Goal: Find specific page/section: Find specific page/section

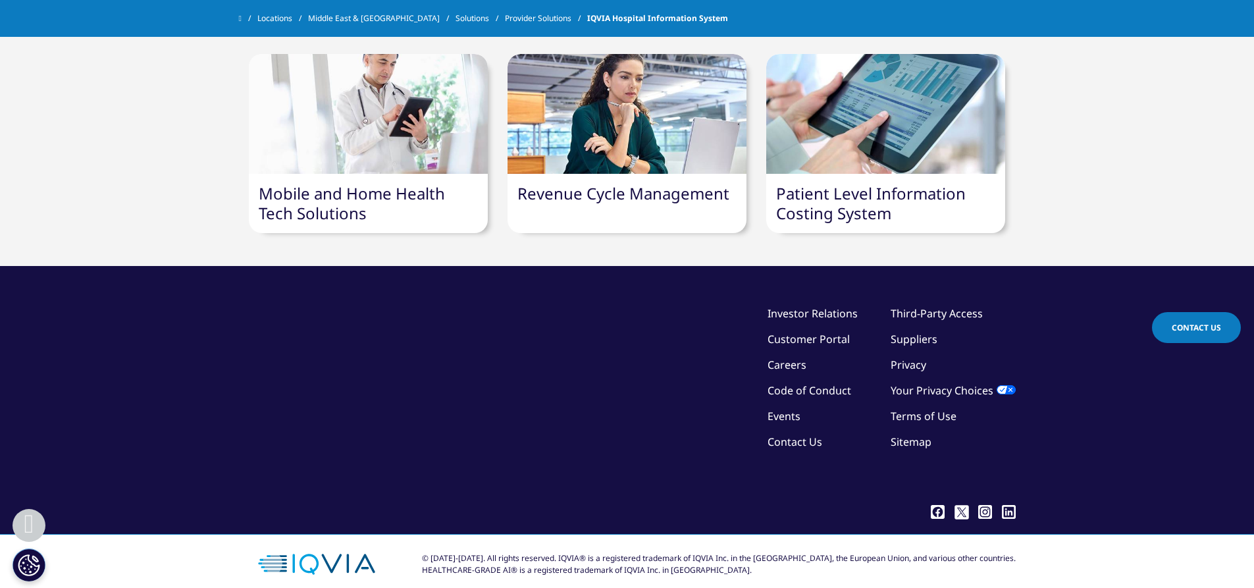
scroll to position [1427, 0]
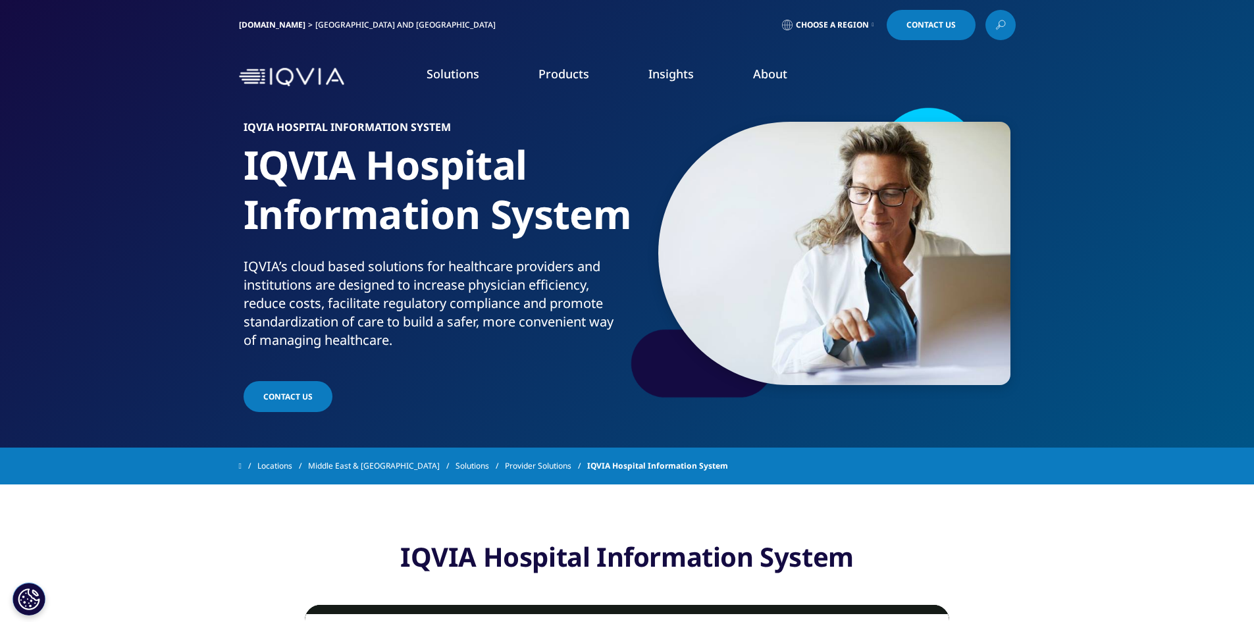
scroll to position [66, 0]
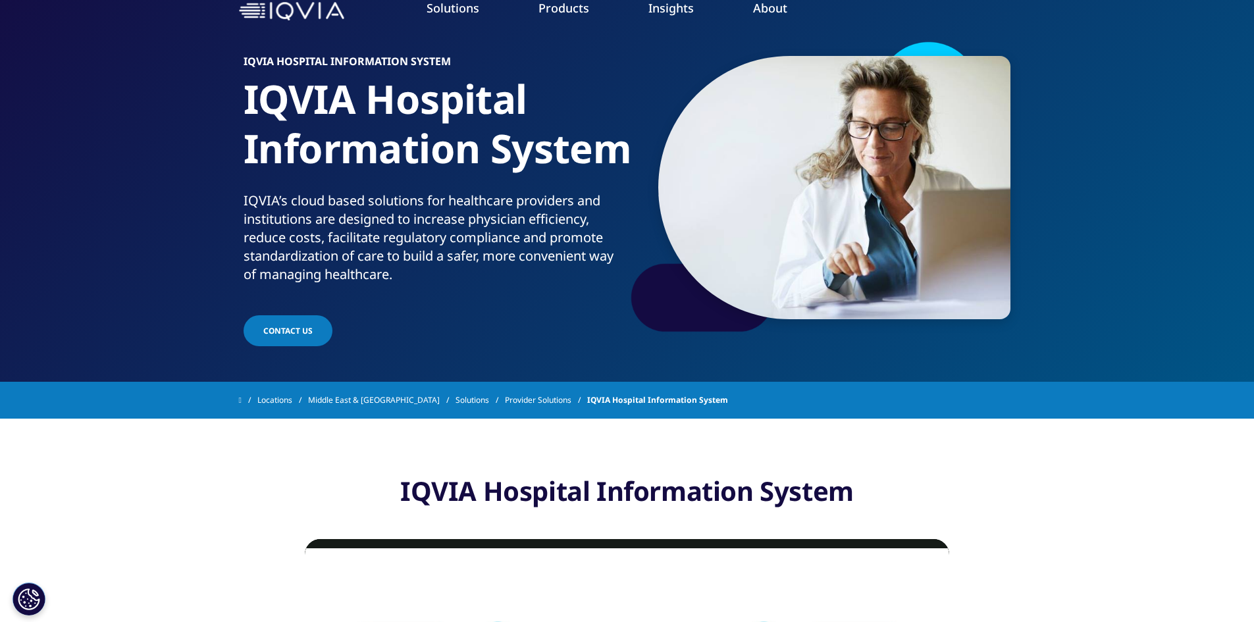
click at [271, 9] on img at bounding box center [291, 11] width 105 height 19
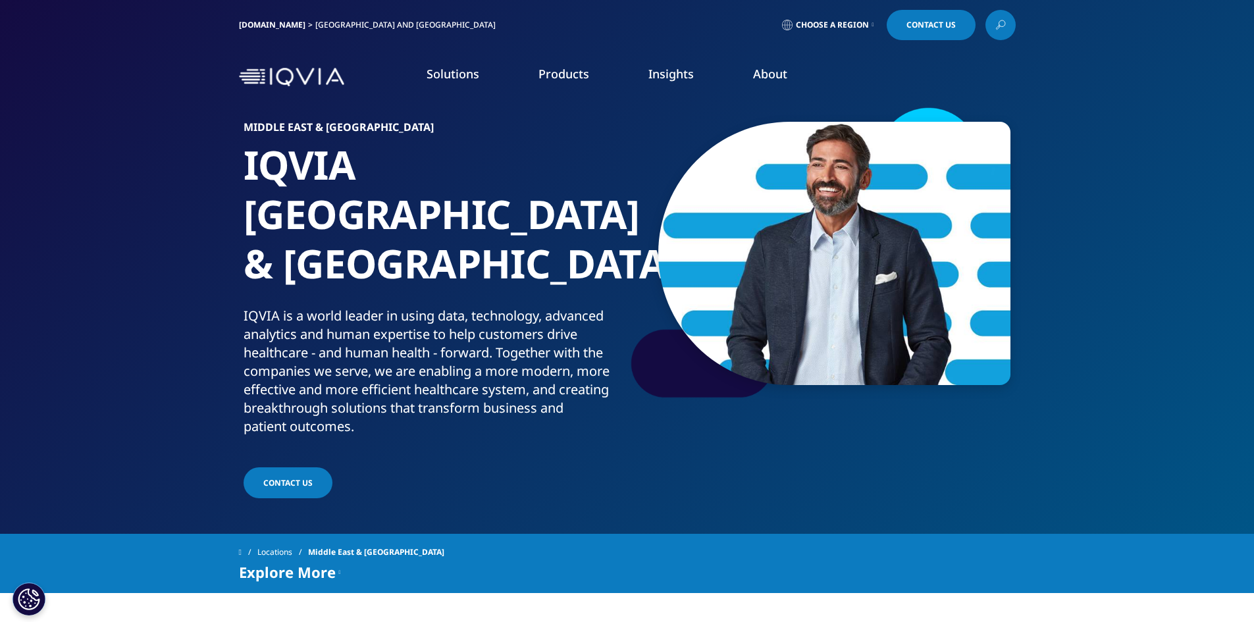
click at [780, 13] on link "Choose a Region" at bounding box center [827, 25] width 97 height 30
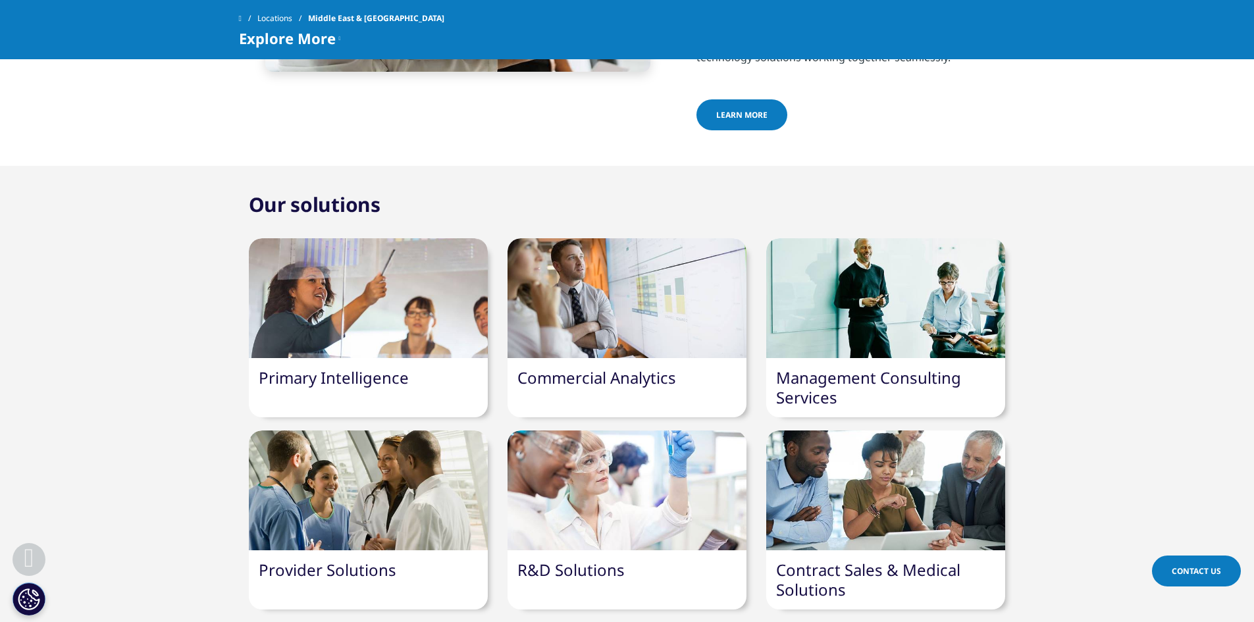
scroll to position [922, 0]
